Goal: Information Seeking & Learning: Understand process/instructions

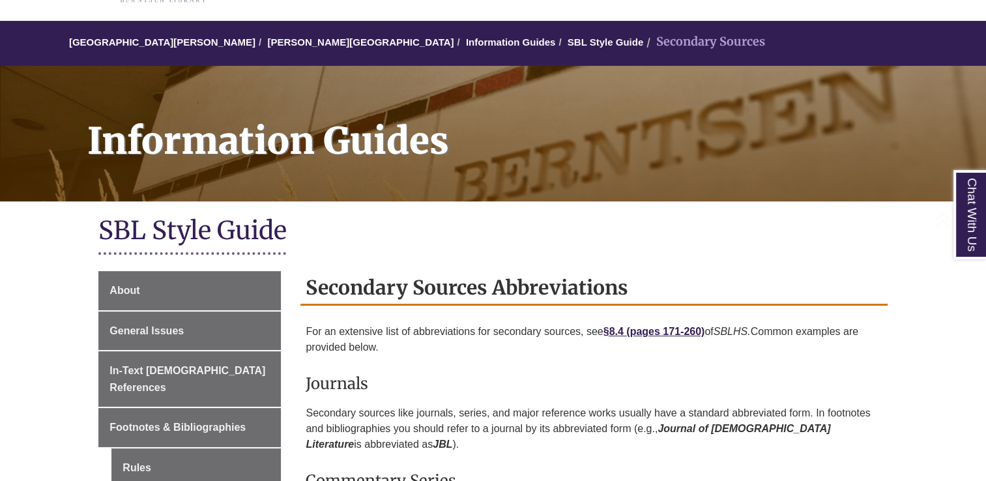
scroll to position [391, 0]
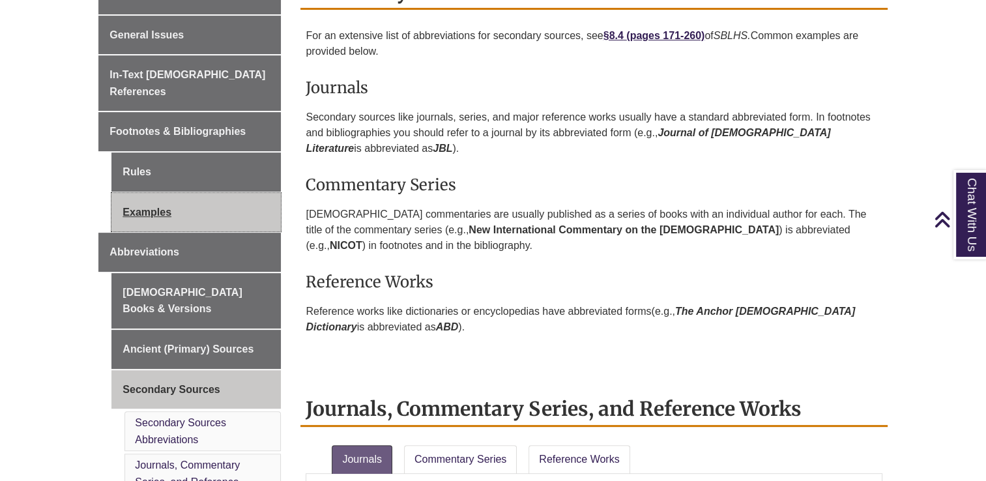
click at [155, 196] on link "Examples" at bounding box center [195, 212] width 169 height 39
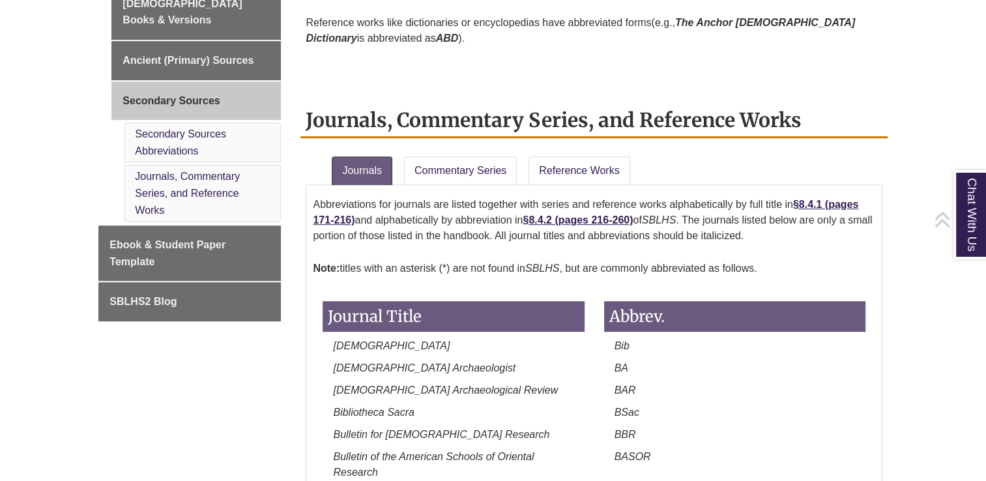
scroll to position [717, 0]
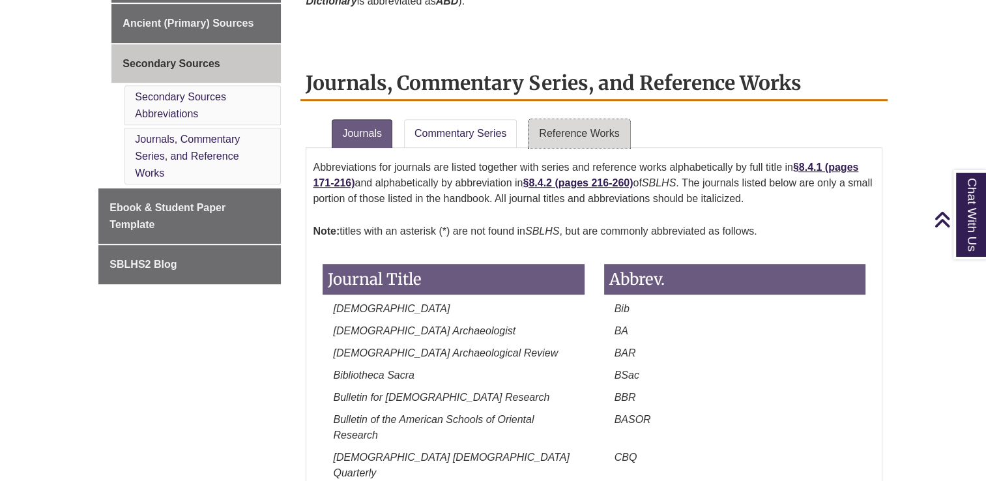
click at [562, 129] on link "Reference Works" at bounding box center [579, 133] width 101 height 29
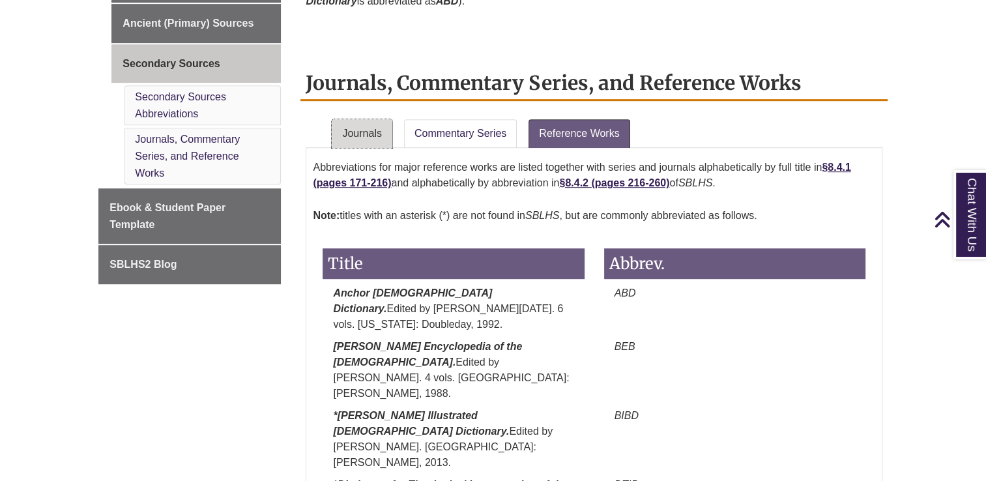
click at [360, 131] on link "Journals" at bounding box center [362, 133] width 60 height 29
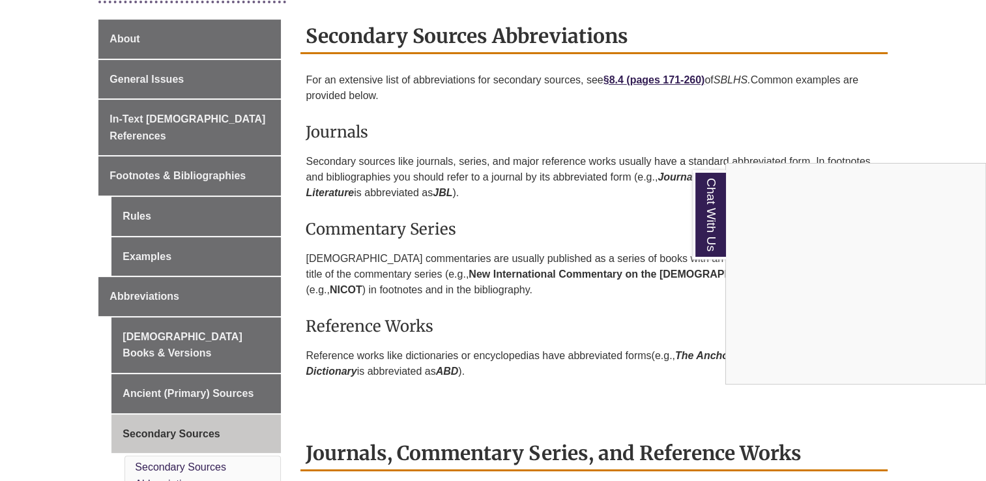
scroll to position [326, 0]
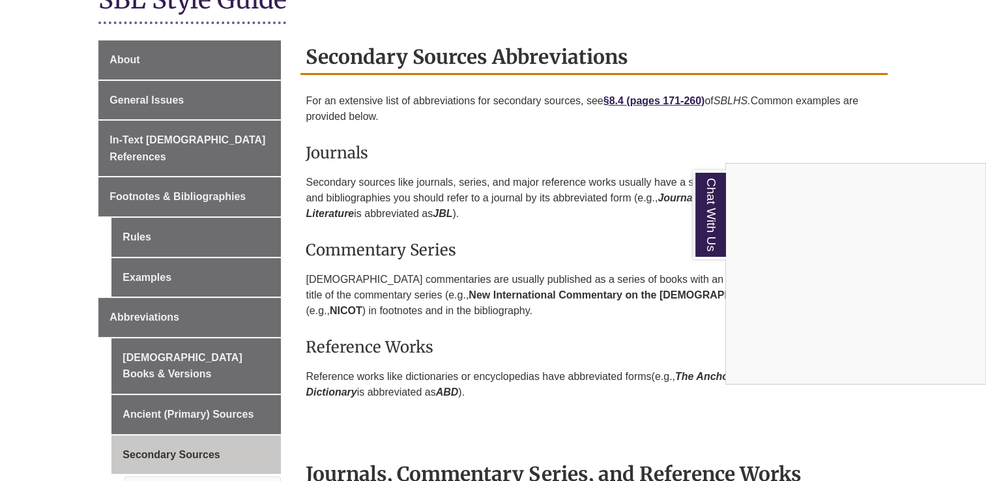
click at [160, 255] on div "Chat With Us" at bounding box center [493, 240] width 986 height 481
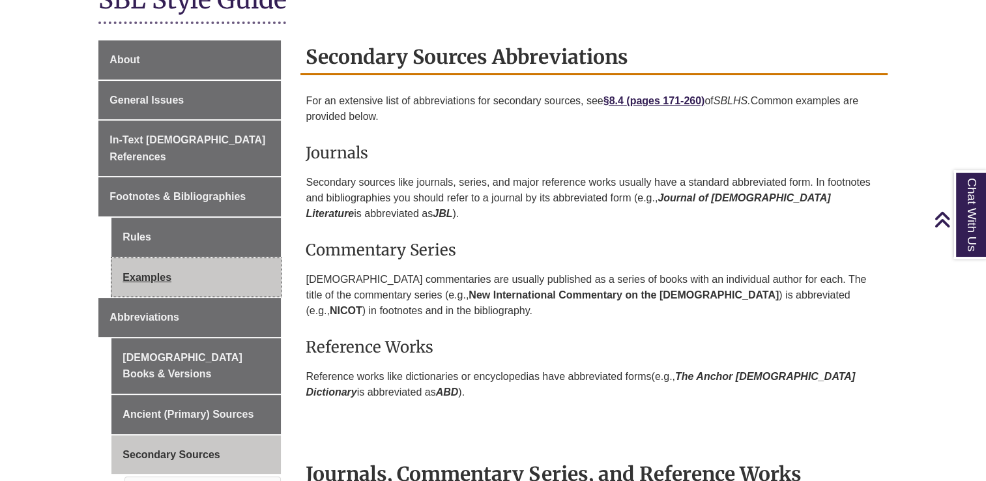
click at [144, 258] on link "Examples" at bounding box center [195, 277] width 169 height 39
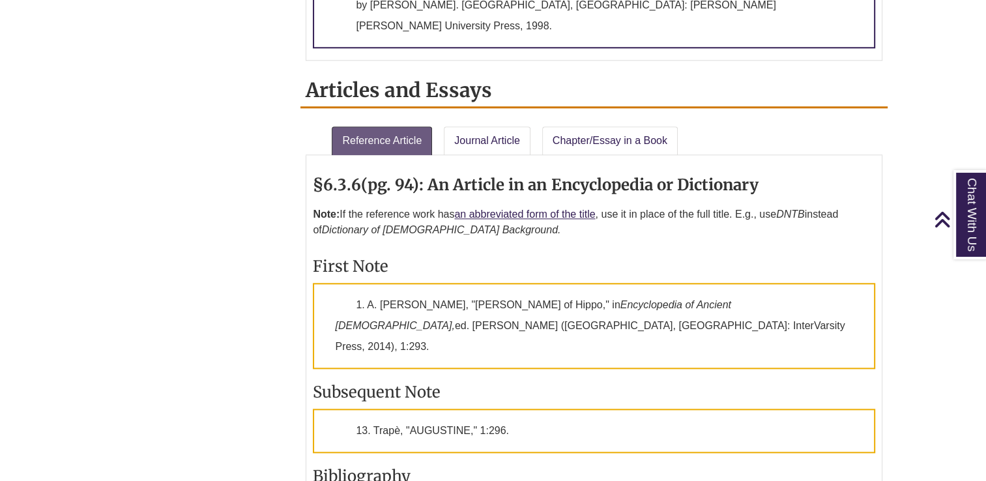
scroll to position [1369, 0]
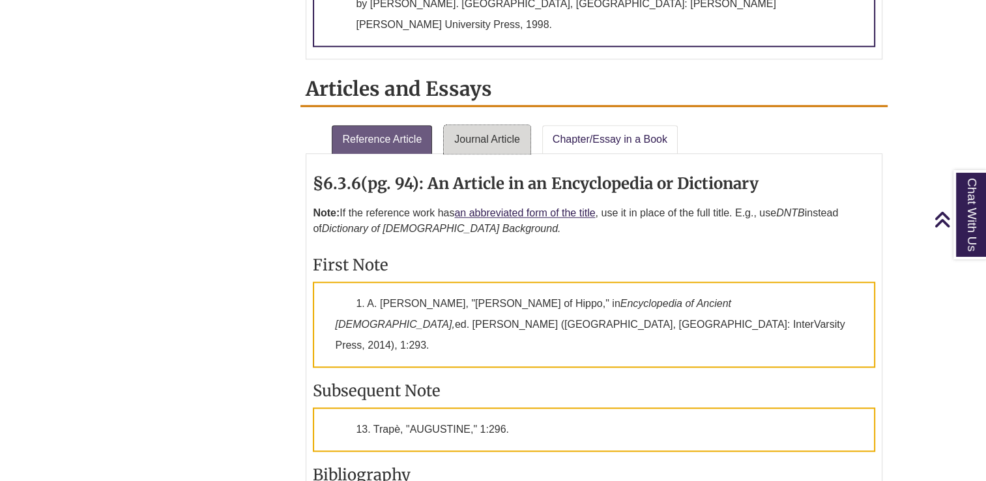
click at [486, 125] on link "Journal Article" at bounding box center [487, 139] width 87 height 29
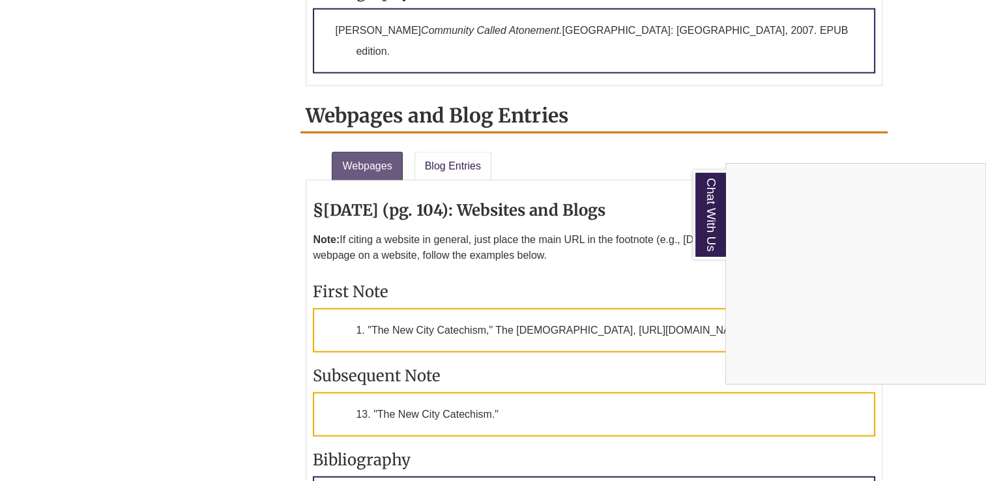
scroll to position [2868, 0]
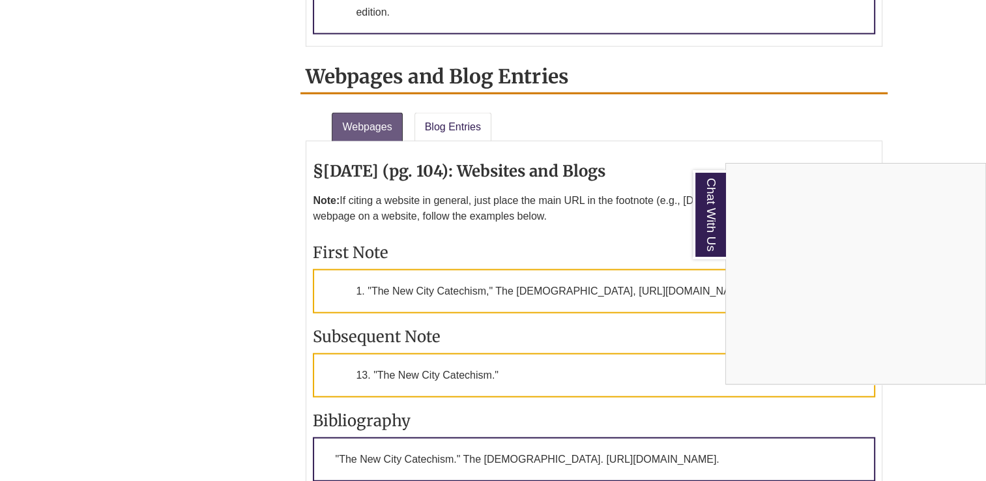
drag, startPoint x: 466, startPoint y: 351, endPoint x: 486, endPoint y: 373, distance: 30.5
click at [466, 351] on div "Chat With Us" at bounding box center [493, 240] width 986 height 481
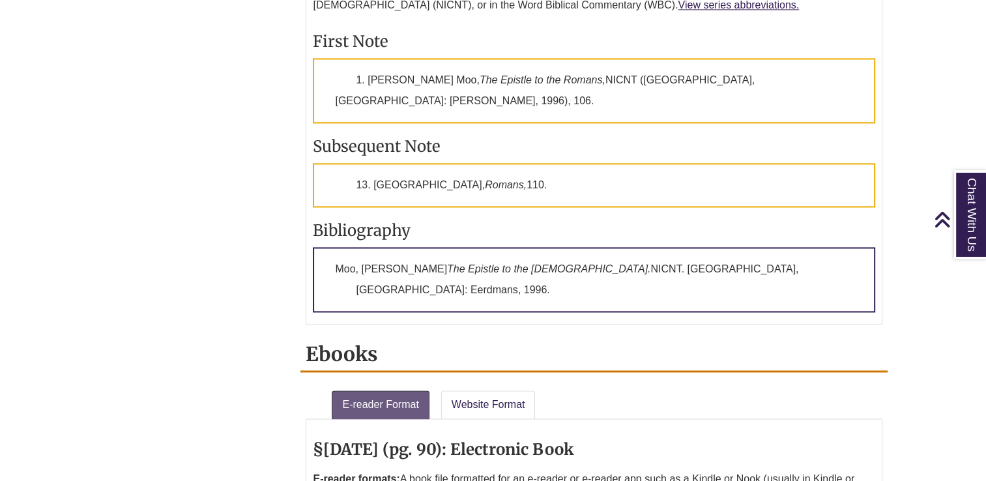
scroll to position [2020, 0]
